Goal: Communication & Community: Answer question/provide support

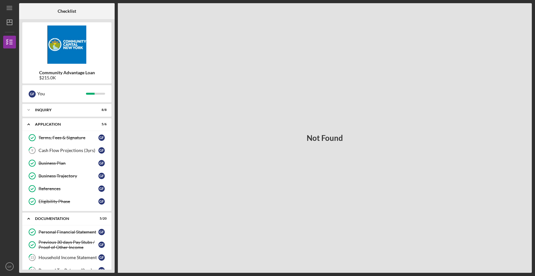
scroll to position [221, 0]
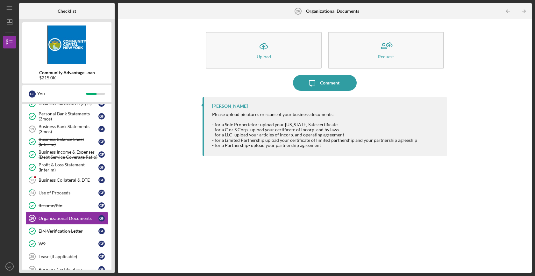
scroll to position [205, 0]
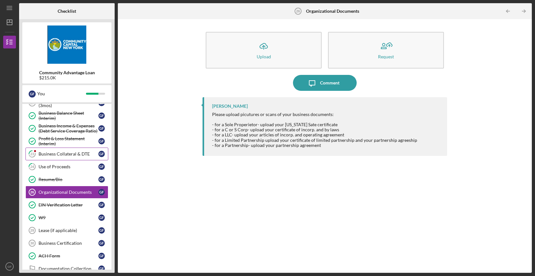
click at [63, 154] on div "Business Collateral & DTE" at bounding box center [69, 153] width 60 height 5
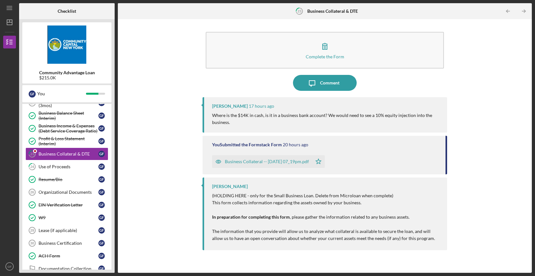
click at [158, 133] on div "Complete the Form Form Icon/Message Comment [PERSON_NAME] 17 hours ago Where is…" at bounding box center [325, 145] width 408 height 247
click at [159, 135] on div "Complete the Form Form Icon/Message Comment [PERSON_NAME] 17 hours ago Where is…" at bounding box center [325, 145] width 408 height 247
click at [275, 119] on p "Where is the $14K in cash, is it in a business bank account? We would need to s…" at bounding box center [326, 119] width 229 height 14
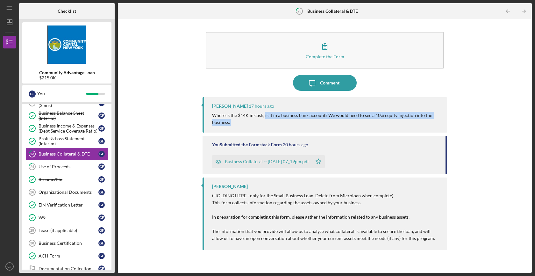
drag, startPoint x: 275, startPoint y: 119, endPoint x: 266, endPoint y: 116, distance: 9.5
click at [266, 116] on p "Where is the $14K in cash, is it in a business bank account? We would need to s…" at bounding box center [326, 119] width 229 height 14
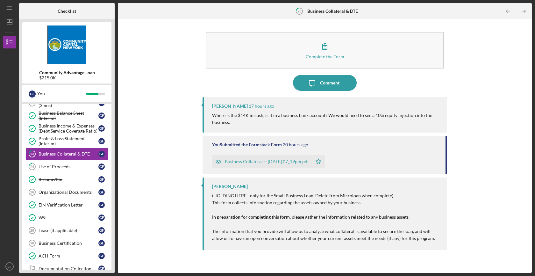
click at [151, 133] on div "Complete the Form Form Icon/Message Comment [PERSON_NAME] 17 hours ago Where is…" at bounding box center [325, 145] width 408 height 247
click at [254, 161] on div "Business Collateral -- [DATE] 07_19pm.pdf" at bounding box center [267, 161] width 84 height 5
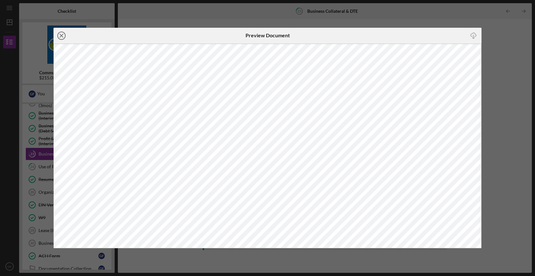
click at [65, 33] on icon "Icon/Close" at bounding box center [62, 36] width 16 height 16
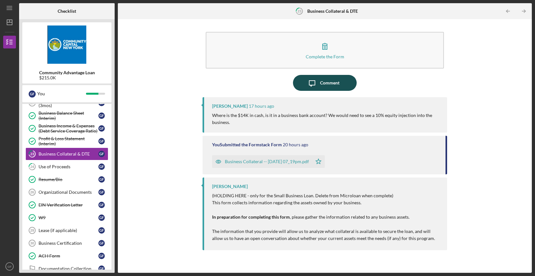
click at [326, 85] on div "Comment" at bounding box center [329, 83] width 19 height 16
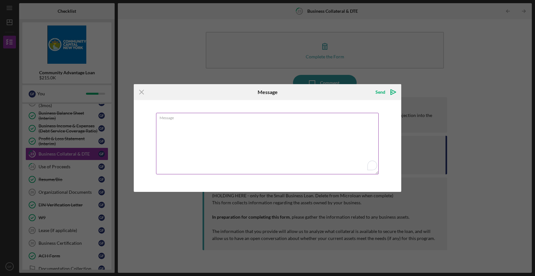
click at [280, 126] on textarea "Message" at bounding box center [267, 143] width 223 height 61
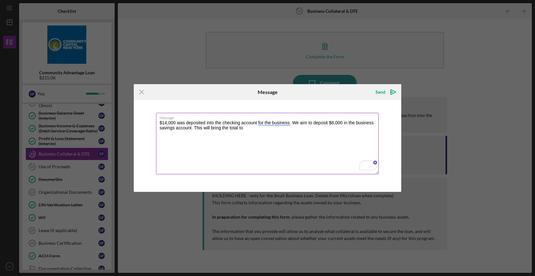
click at [277, 132] on textarea "$14,000 was deposited into the checking account for the business. We aim to dep…" at bounding box center [267, 143] width 223 height 61
type textarea "$14,000 was deposited into the checking account for the business. We aim to dep…"
click at [300, 124] on textarea "$14,000 was deposited into the checking account for the business. We aim to dep…" at bounding box center [267, 143] width 223 height 61
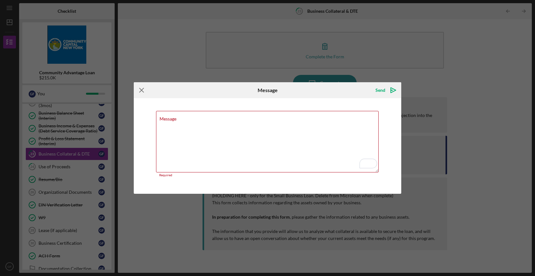
click at [140, 89] on line at bounding box center [142, 90] width 4 height 4
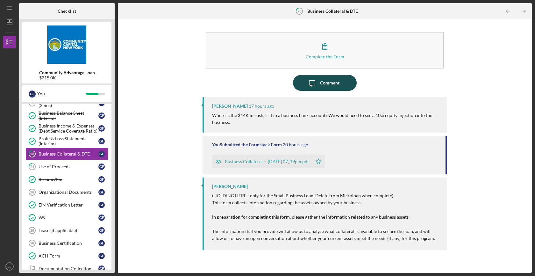
click at [332, 85] on div "Comment" at bounding box center [329, 83] width 19 height 16
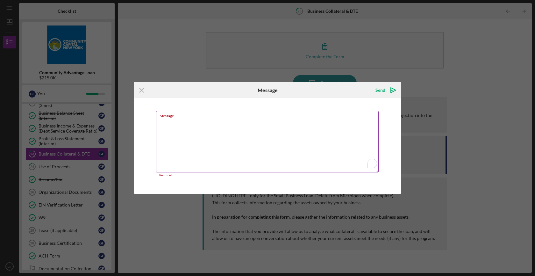
click at [324, 118] on label "Message" at bounding box center [269, 114] width 219 height 7
click at [324, 118] on textarea "Message" at bounding box center [267, 141] width 223 height 61
paste textarea "$14,000 was deposited into the checking account for the business. We aim to dep…"
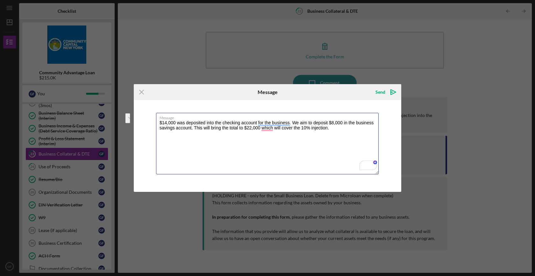
drag, startPoint x: 343, startPoint y: 127, endPoint x: 133, endPoint y: 119, distance: 209.8
click at [133, 119] on div "Icon/Menu Close Message Send Icon/icon-invite-send Message $14,000 was deposite…" at bounding box center [267, 138] width 535 height 276
click at [130, 123] on button "See rewrite suggestions" at bounding box center [127, 118] width 5 height 10
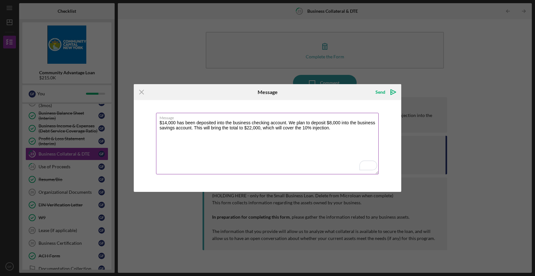
click at [350, 129] on textarea "$14,000 has been deposited into the business checking account. We plan to depos…" at bounding box center [267, 143] width 223 height 61
type textarea "$14,000 has been deposited into the business checking account. We plan to depos…"
click at [390, 90] on icon "Icon/icon-invite-send" at bounding box center [393, 92] width 16 height 16
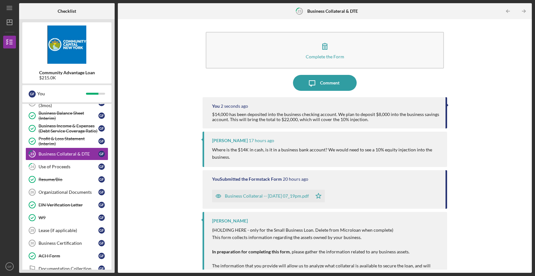
click at [134, 193] on div "Complete the Form Form Icon/Message Comment You 2 seconds ago $14,000 has been …" at bounding box center [325, 145] width 408 height 247
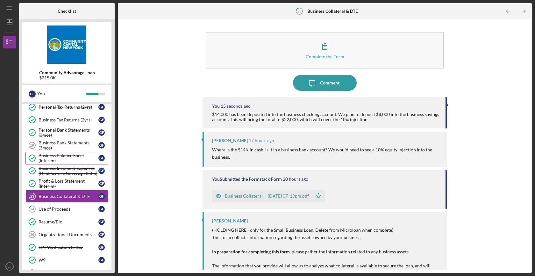
scroll to position [164, 0]
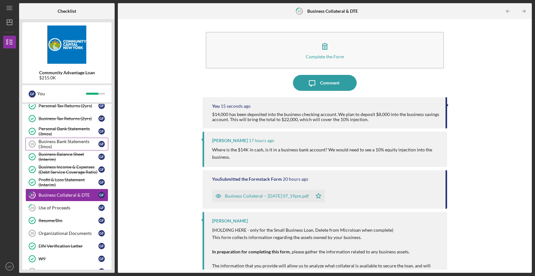
click at [68, 146] on div "Business Bank Statements (3mos)" at bounding box center [69, 144] width 60 height 10
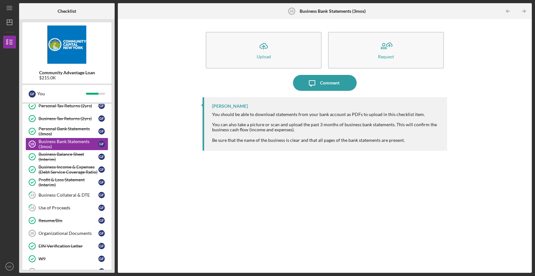
click at [183, 92] on div "Icon/Upload Upload Request Icon/Message Comment [PERSON_NAME] You should be abl…" at bounding box center [325, 145] width 408 height 247
